Goal: Book appointment/travel/reservation

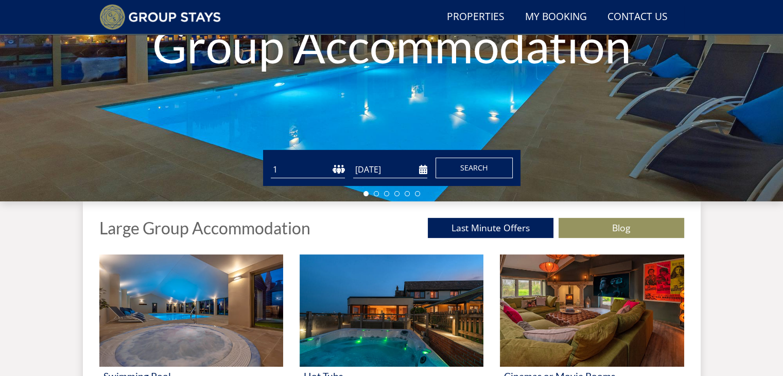
scroll to position [284, 0]
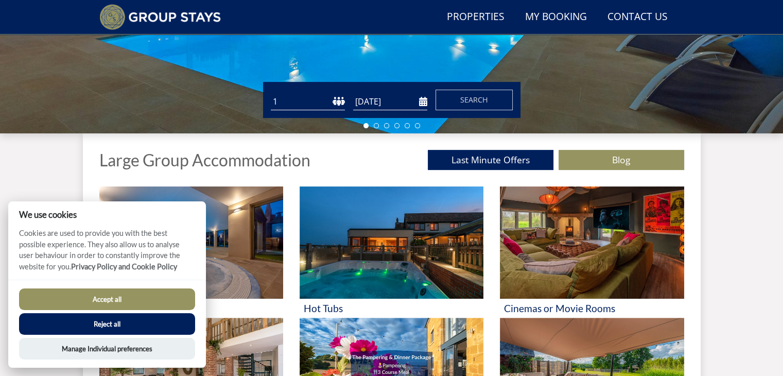
drag, startPoint x: 112, startPoint y: 301, endPoint x: 178, endPoint y: 260, distance: 77.2
click at [113, 299] on button "Accept all" at bounding box center [107, 299] width 176 height 22
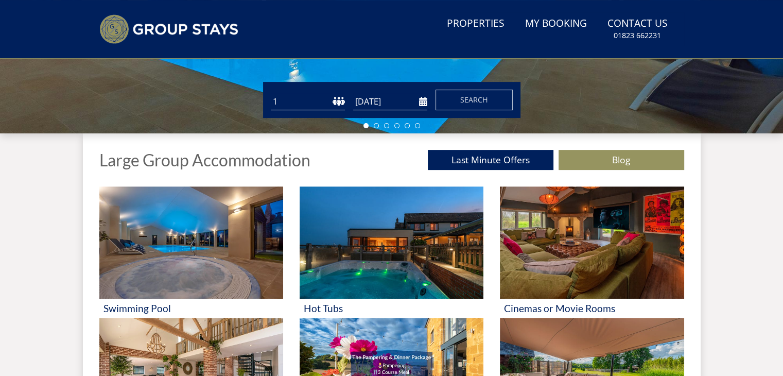
select select "18"
click at [271, 93] on select "1 2 3 4 5 6 7 8 9 10 11 12 13 14 15 16 17 18 19 20 21 22 23 24 25 26 27 28 29 3…" at bounding box center [308, 101] width 74 height 17
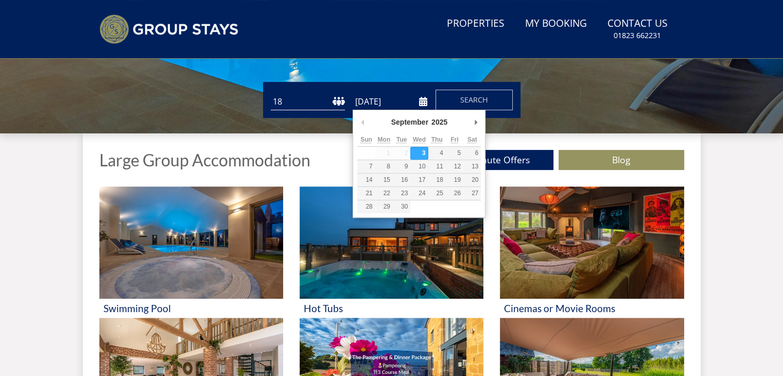
click at [419, 100] on input "[DATE]" at bounding box center [390, 101] width 74 height 17
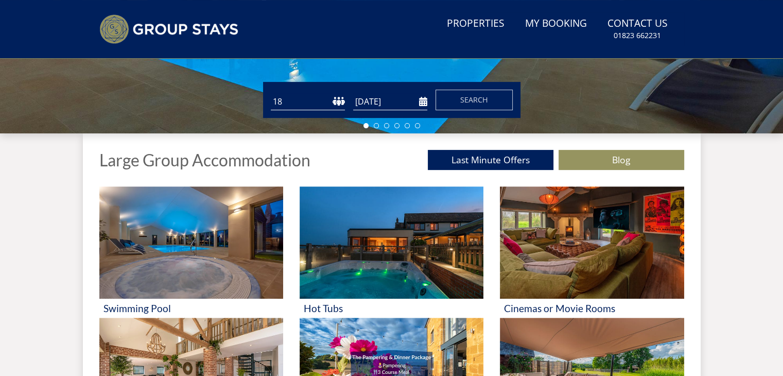
click at [425, 102] on input "[DATE]" at bounding box center [390, 101] width 74 height 17
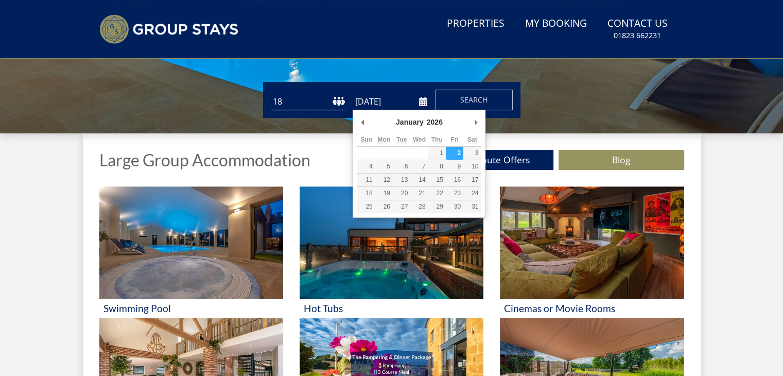
click at [424, 101] on input "[DATE]" at bounding box center [390, 101] width 74 height 17
type input "[DATE]"
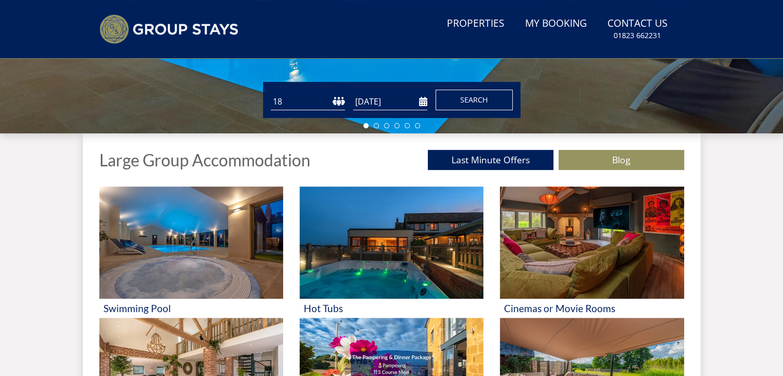
click at [463, 105] on button "Search" at bounding box center [474, 100] width 77 height 21
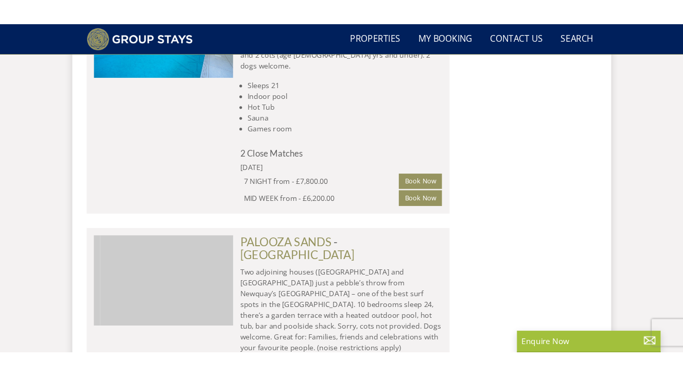
scroll to position [0, 3995]
